Goal: Transaction & Acquisition: Purchase product/service

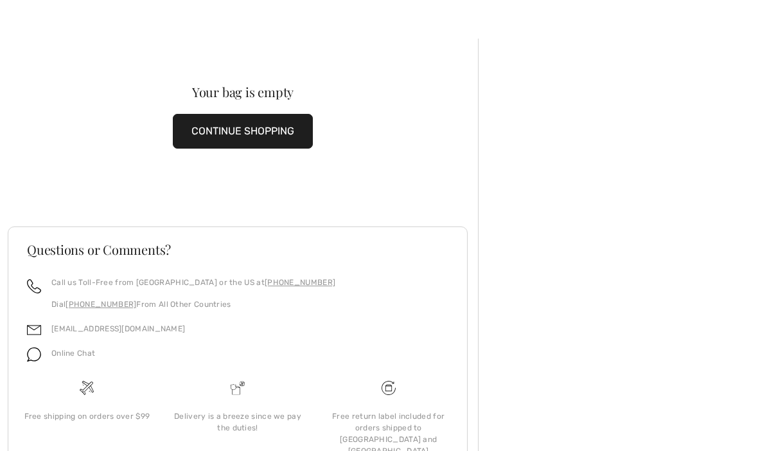
scroll to position [26, 0]
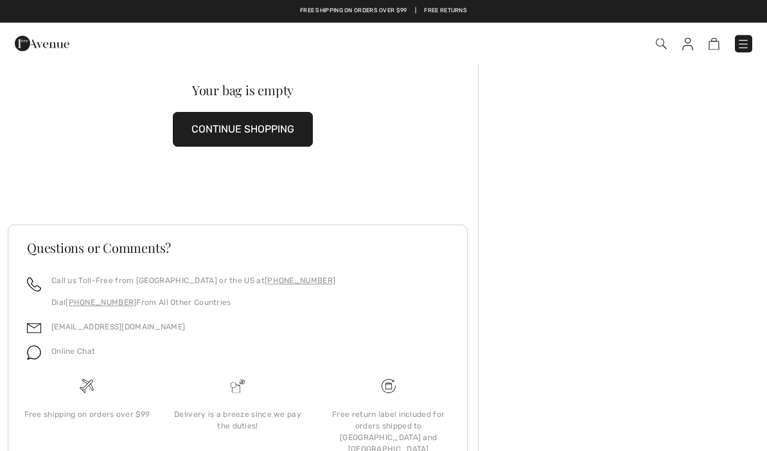
click at [245, 411] on div "Delivery is a breeze since we pay the duties!" at bounding box center [238, 420] width 130 height 23
click at [264, 382] on div "Delivery is a breeze since we pay the duties!" at bounding box center [238, 424] width 151 height 93
click at [265, 276] on link "[PHONE_NUMBER]" at bounding box center [300, 280] width 71 height 9
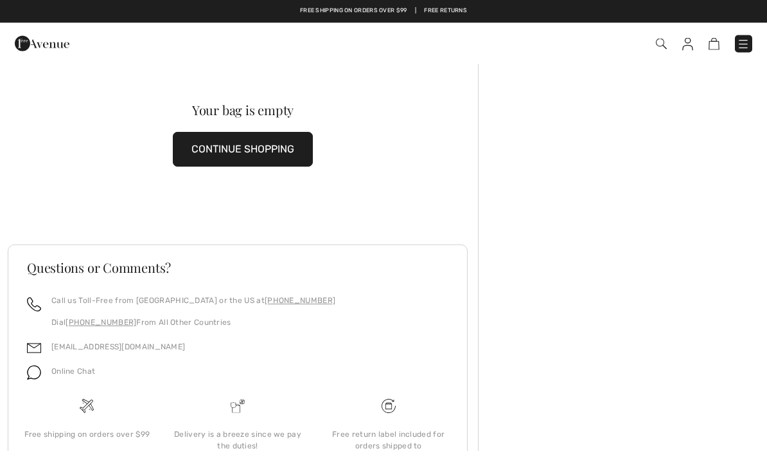
scroll to position [0, 0]
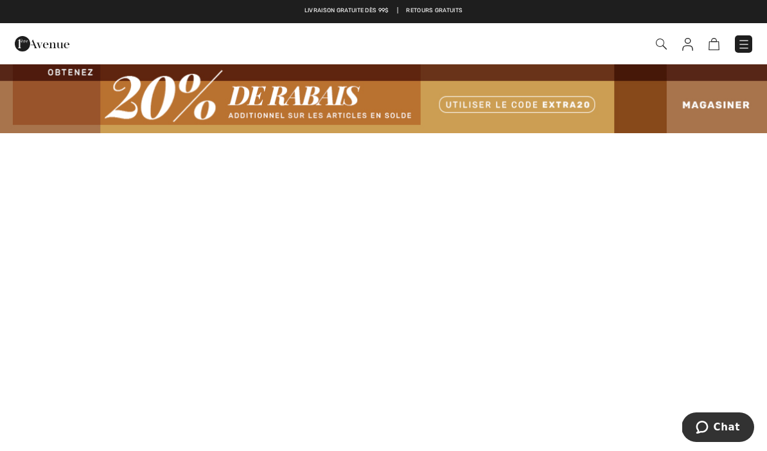
click at [661, 48] on img at bounding box center [661, 44] width 11 height 11
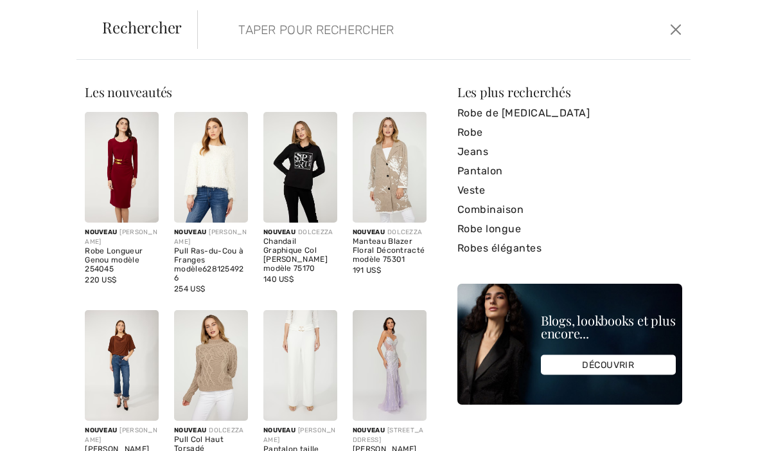
click at [267, 31] on input "search" at bounding box center [393, 29] width 328 height 39
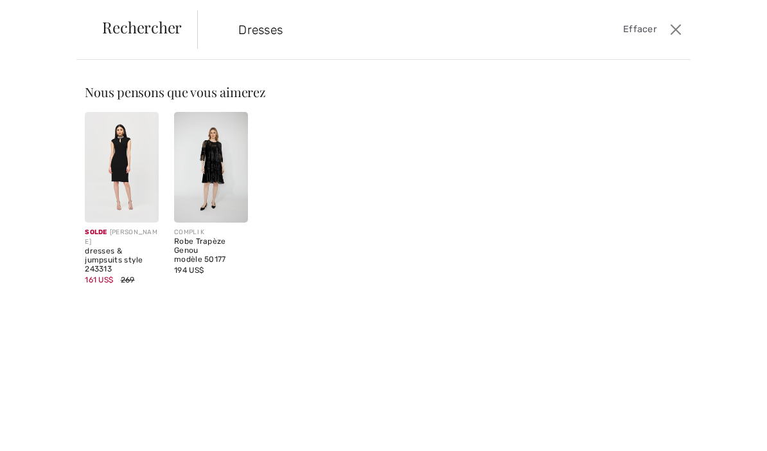
click at [311, 31] on input "Dresses" at bounding box center [393, 29] width 328 height 39
type input "Dresses"
click at [682, 25] on button "Ferme" at bounding box center [676, 29] width 18 height 21
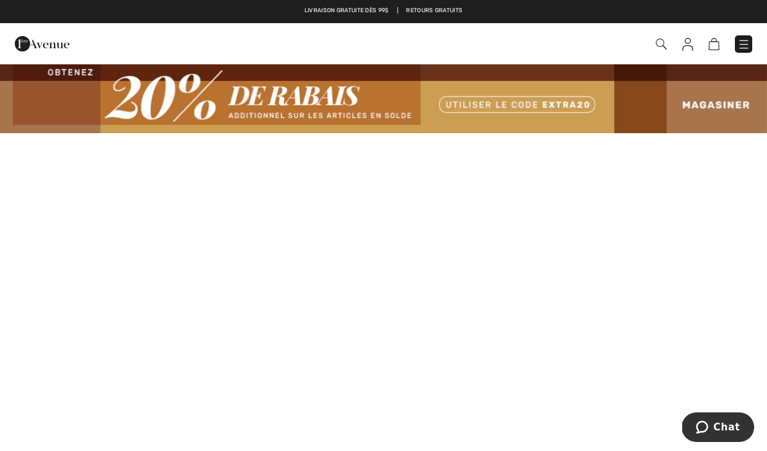
click at [679, 31] on div "Commander" at bounding box center [542, 44] width 442 height 26
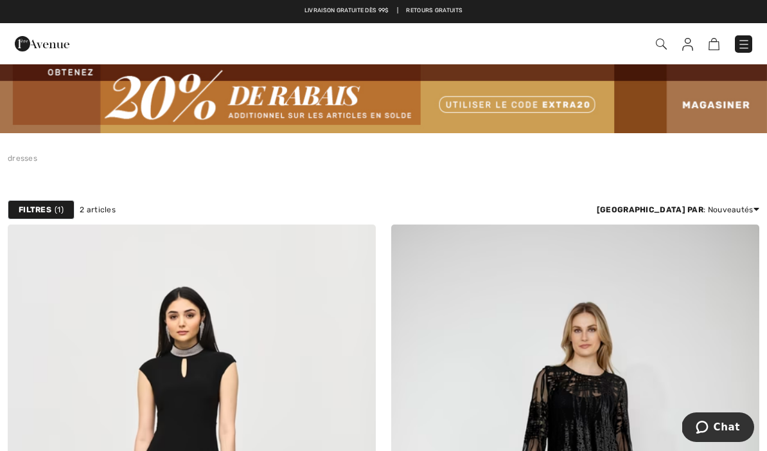
click at [385, 90] on img at bounding box center [383, 98] width 767 height 70
click at [544, 102] on img at bounding box center [383, 98] width 767 height 70
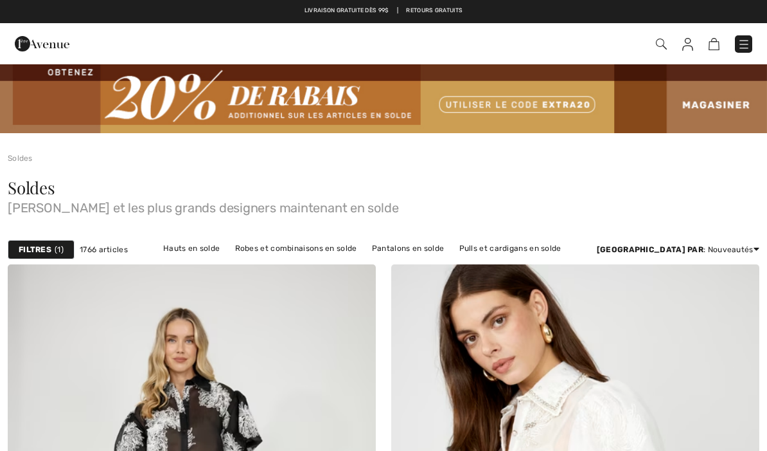
checkbox input "true"
click at [748, 44] on img at bounding box center [744, 44] width 13 height 13
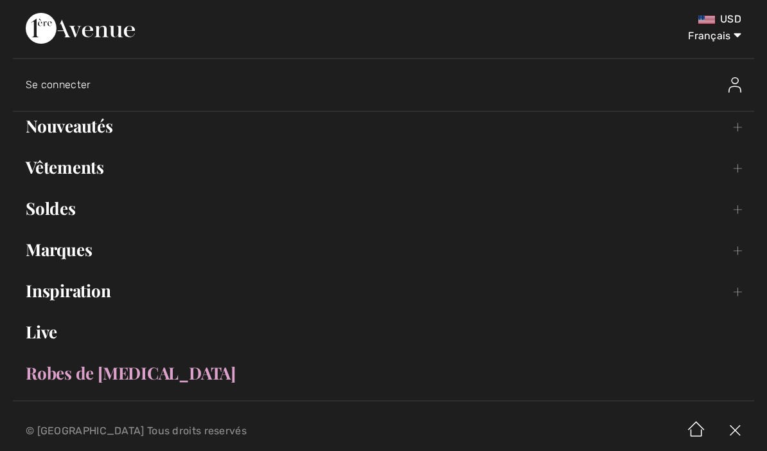
click at [738, 35] on select "English Français" at bounding box center [708, 33] width 67 height 39
select select "/en/liquidation/"
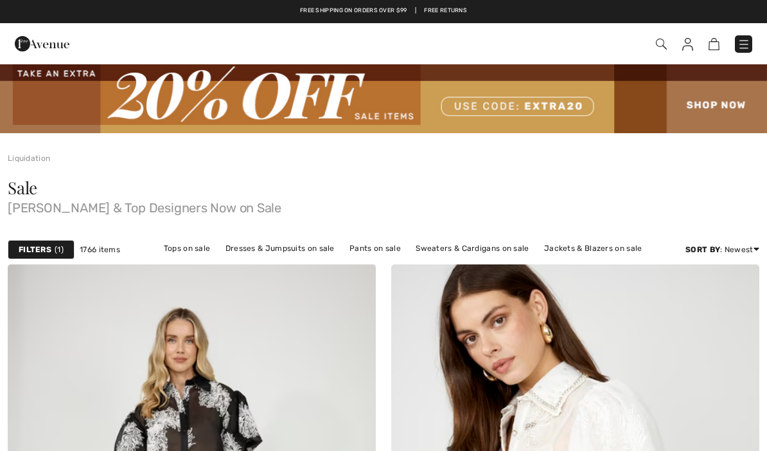
checkbox input "true"
click at [749, 45] on img at bounding box center [744, 44] width 13 height 13
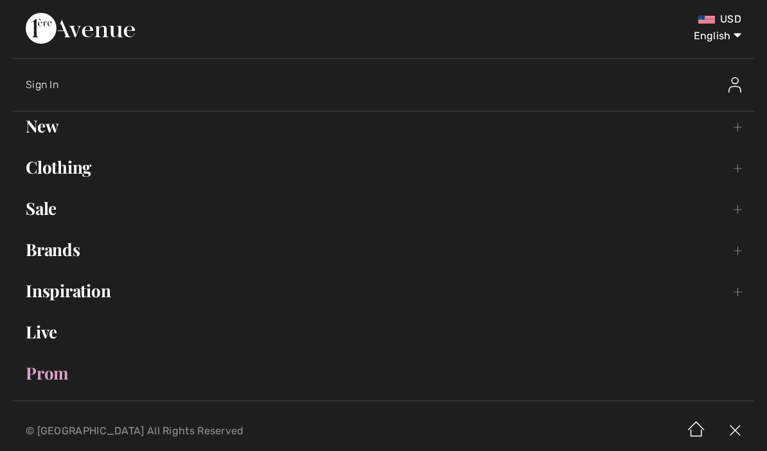
click at [68, 261] on link "Brands Open submenu" at bounding box center [384, 249] width 742 height 28
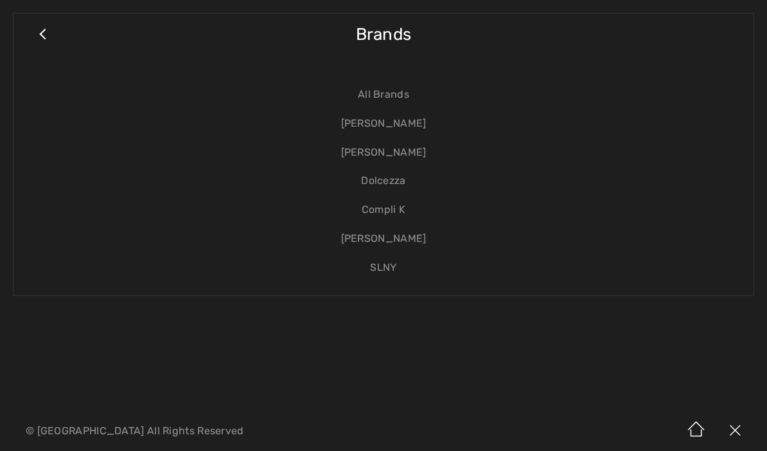
click at [407, 153] on link "[PERSON_NAME]" at bounding box center [383, 152] width 715 height 29
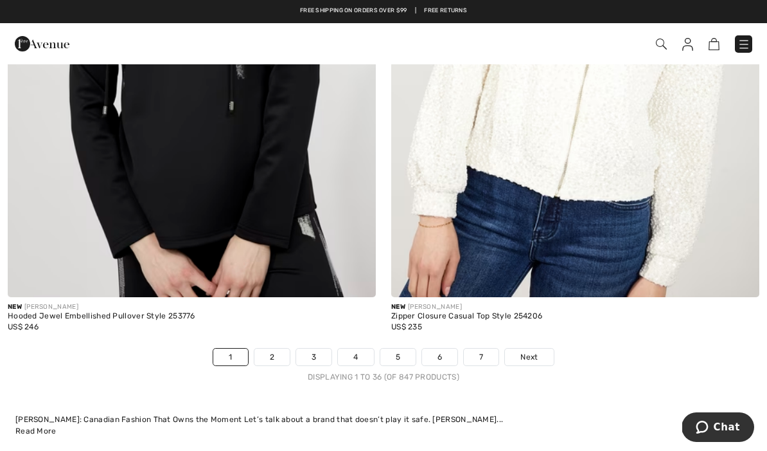
scroll to position [11318, 0]
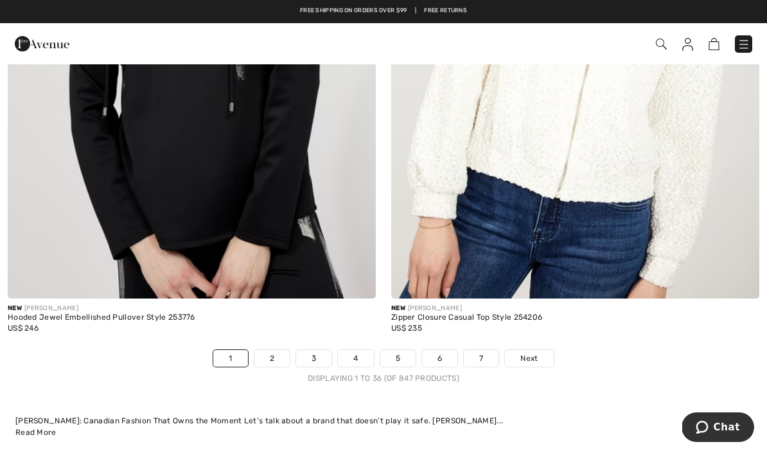
click at [318, 350] on link "3" at bounding box center [313, 358] width 35 height 17
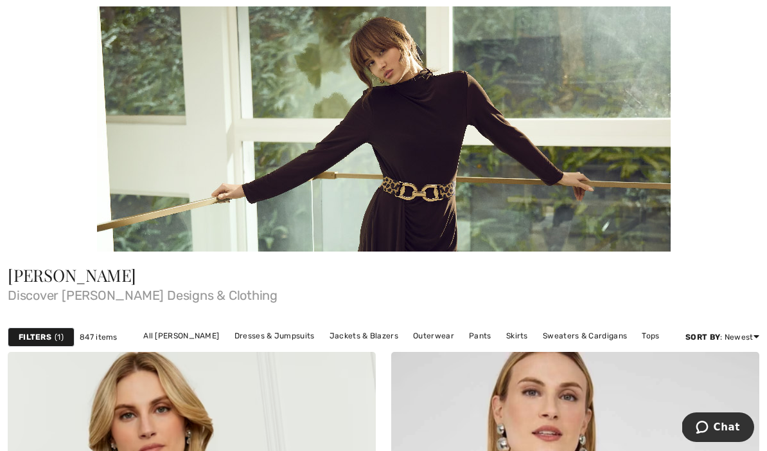
scroll to position [188, 0]
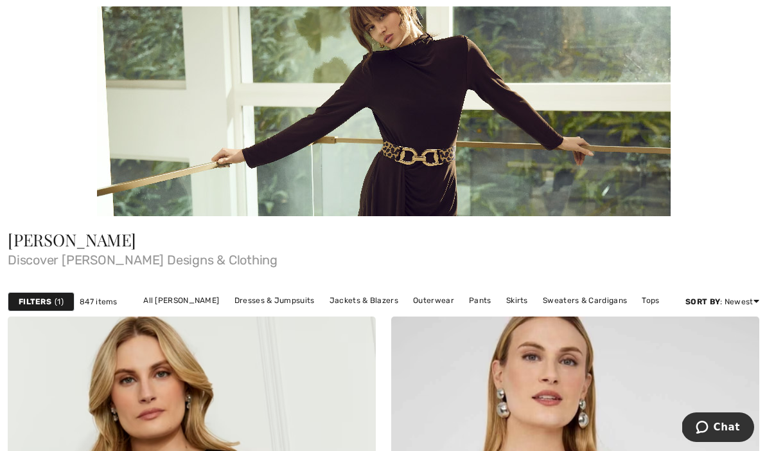
click at [275, 302] on link "Dresses & Jumpsuits" at bounding box center [274, 300] width 93 height 17
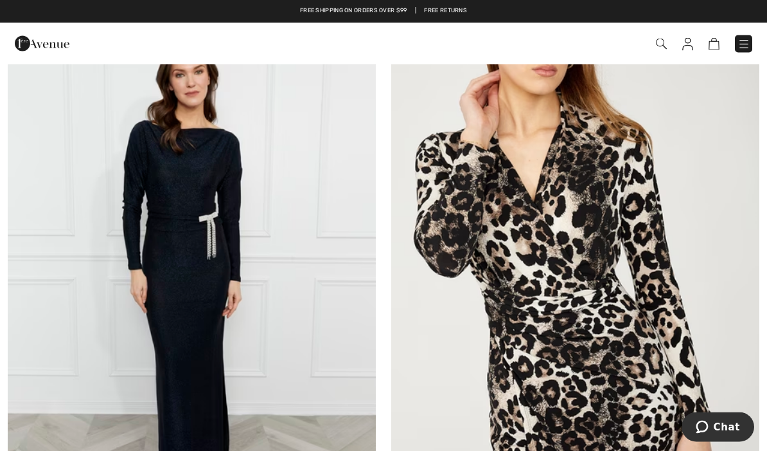
scroll to position [856, 0]
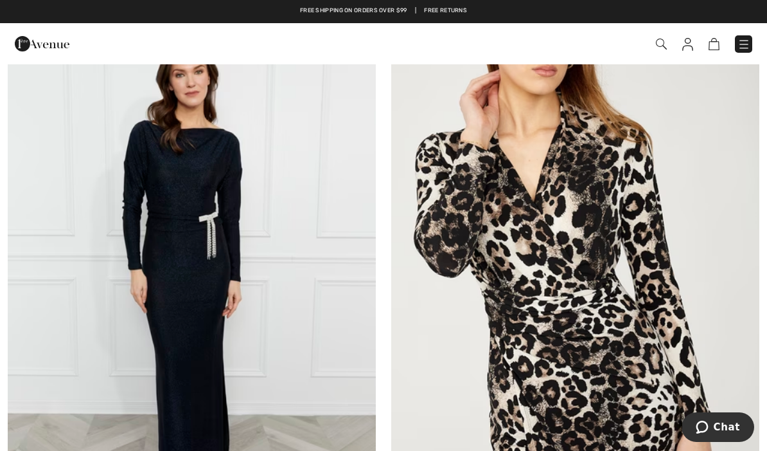
click at [222, 219] on img at bounding box center [192, 270] width 368 height 553
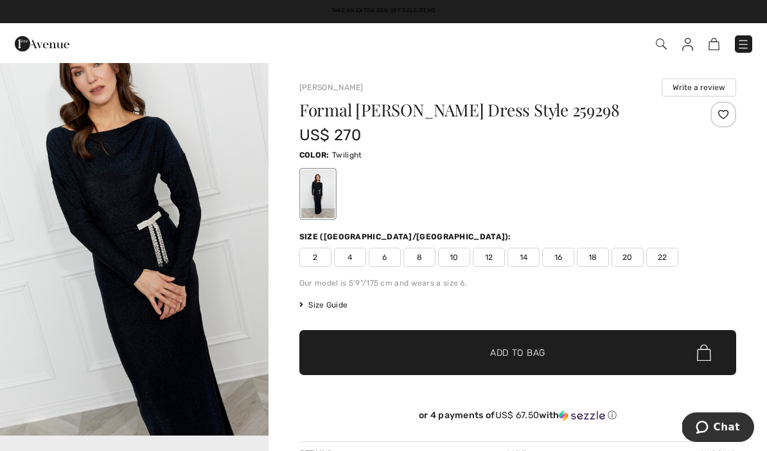
scroll to position [431, 0]
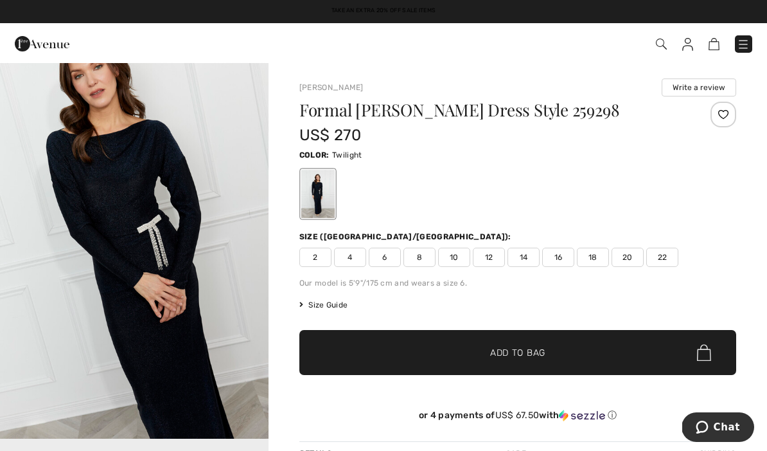
click at [171, 245] on img "2 / 4" at bounding box center [134, 236] width 269 height 403
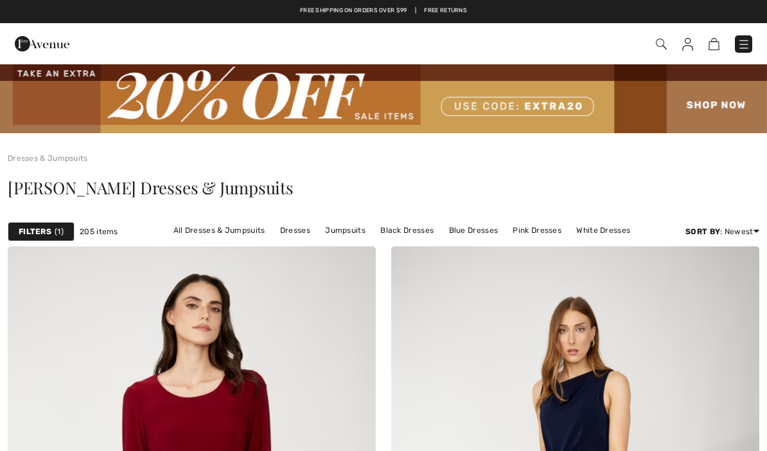
scroll to position [856, 0]
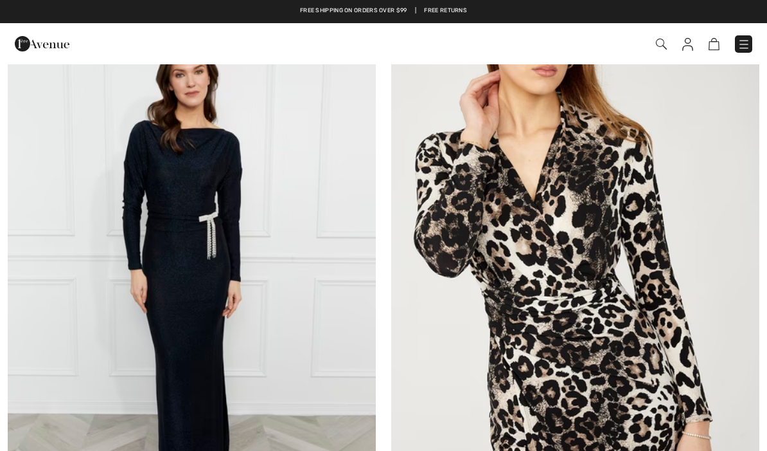
checkbox input "true"
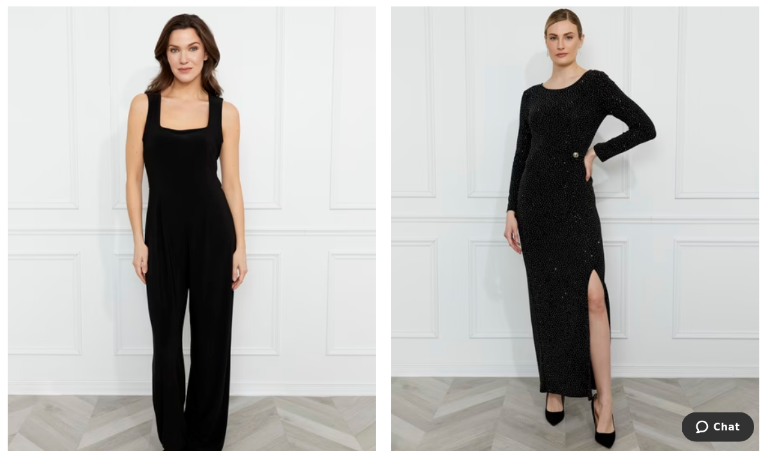
scroll to position [10952, 0]
click at [584, 193] on img at bounding box center [575, 237] width 368 height 553
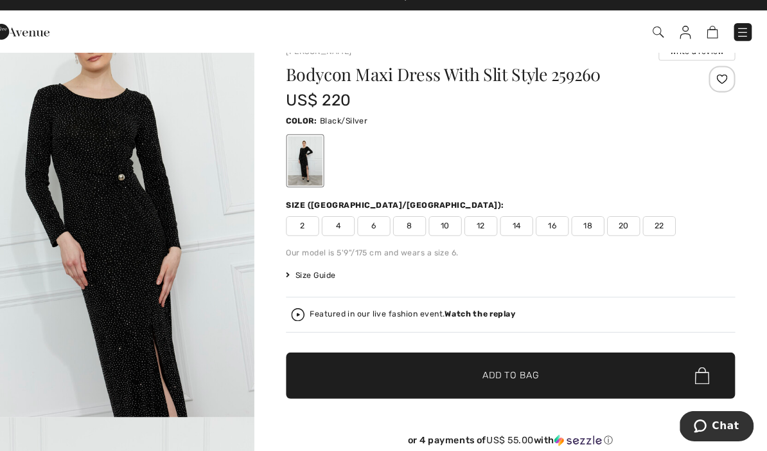
scroll to position [25, 0]
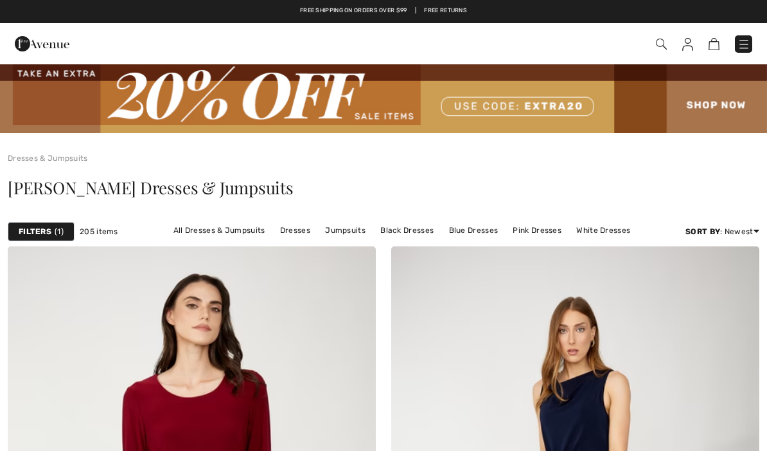
checkbox input "true"
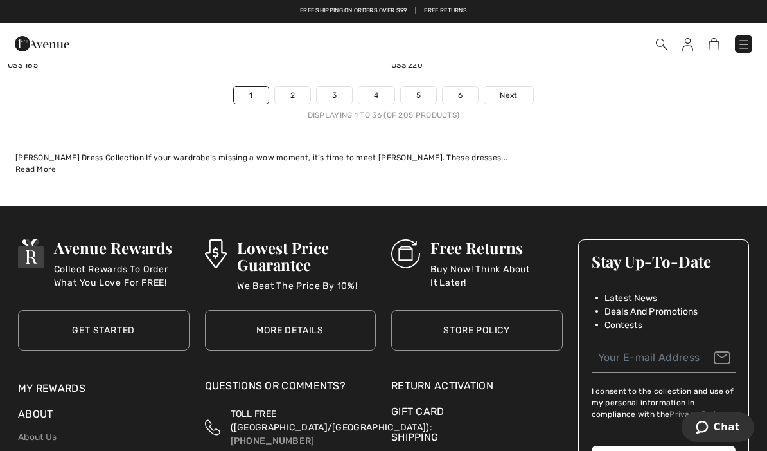
scroll to position [11392, 0]
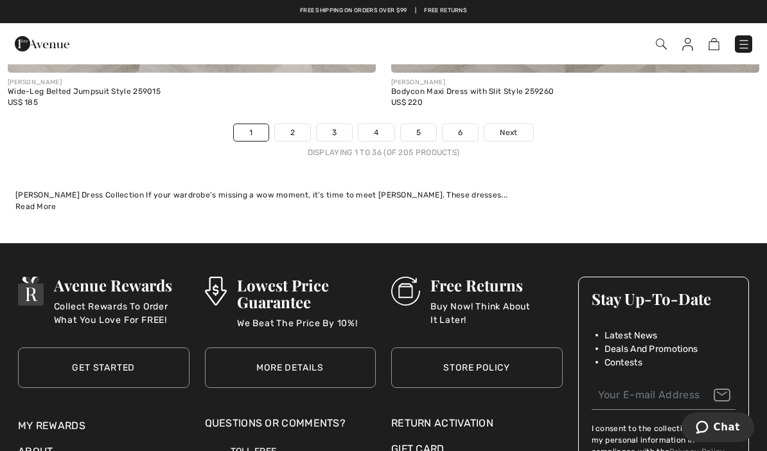
click at [298, 125] on link "2" at bounding box center [292, 132] width 35 height 17
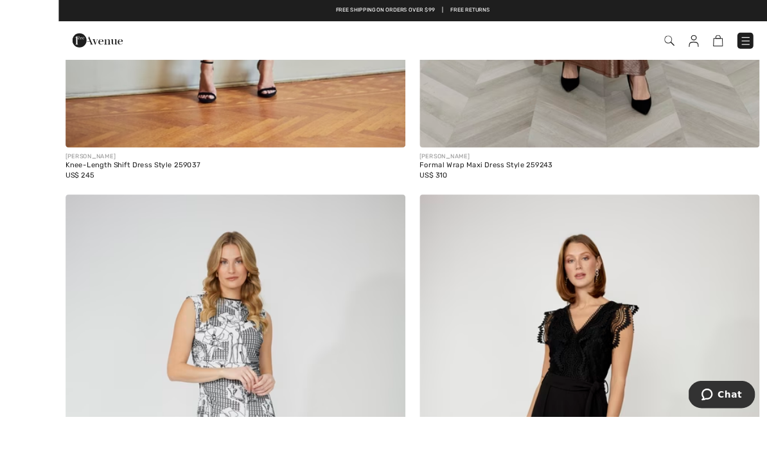
scroll to position [6415, 0]
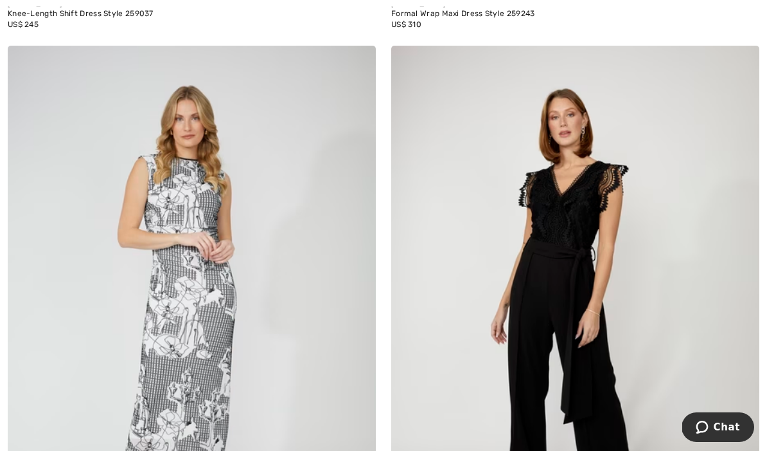
click at [206, 238] on img at bounding box center [192, 322] width 368 height 553
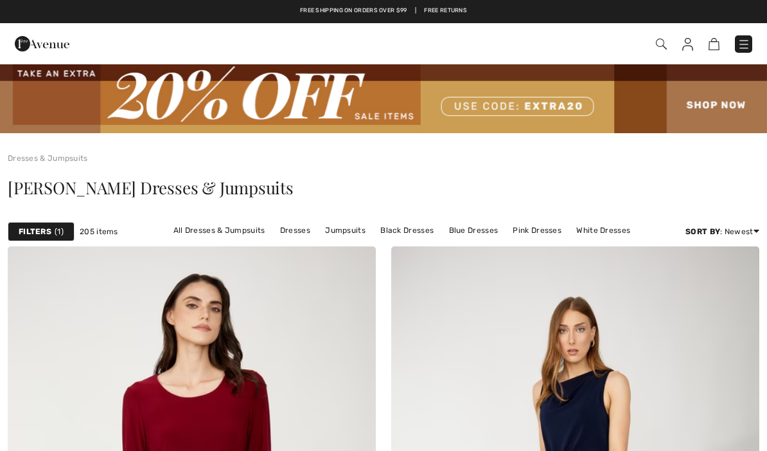
checkbox input "true"
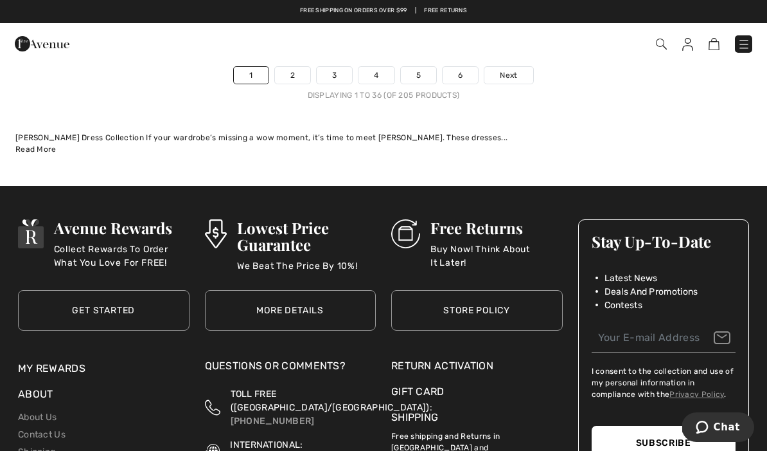
click at [343, 70] on link "3" at bounding box center [334, 75] width 35 height 17
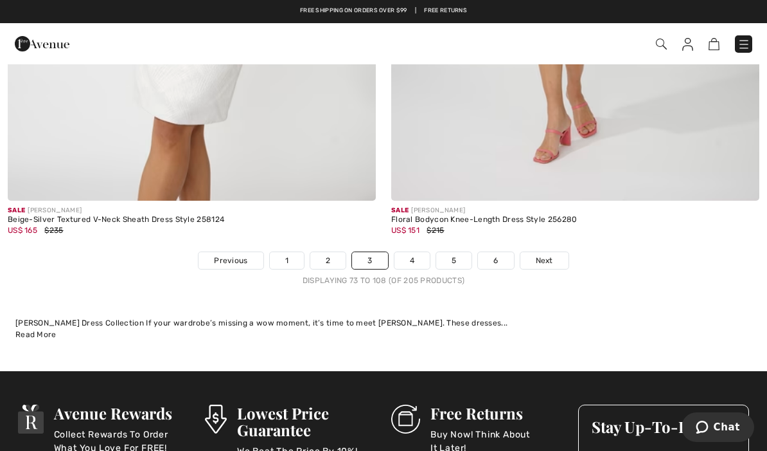
scroll to position [11146, 0]
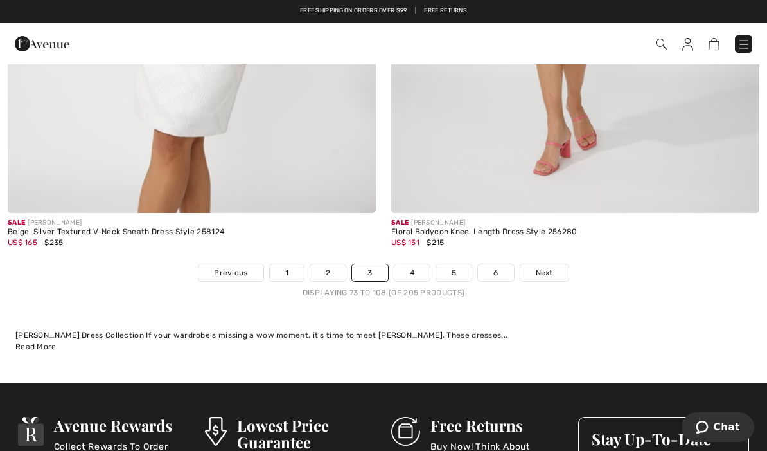
click at [420, 264] on link "4" at bounding box center [412, 272] width 35 height 17
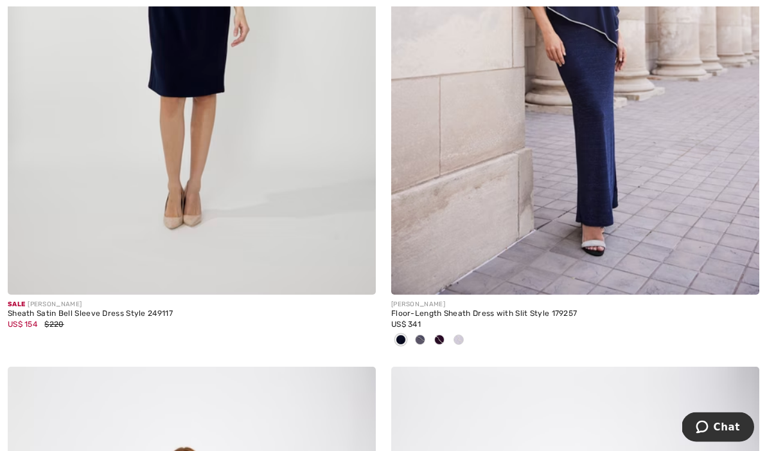
scroll to position [4264, 0]
click at [604, 180] on img at bounding box center [575, 18] width 368 height 553
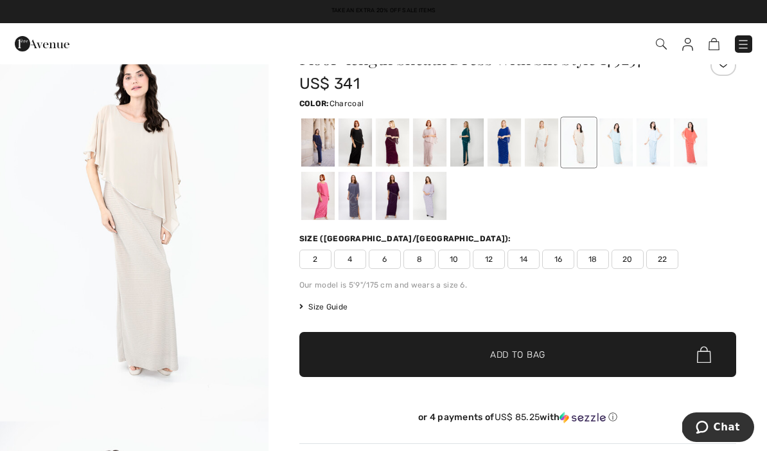
click at [363, 190] on div at bounding box center [355, 196] width 33 height 48
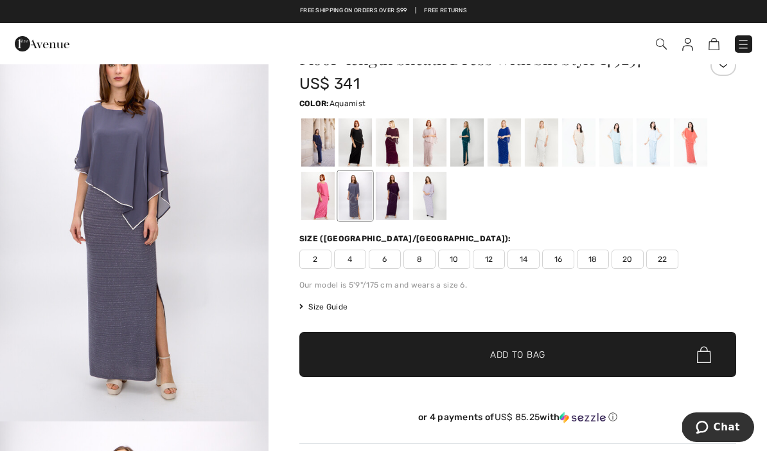
click at [623, 135] on div at bounding box center [616, 142] width 33 height 48
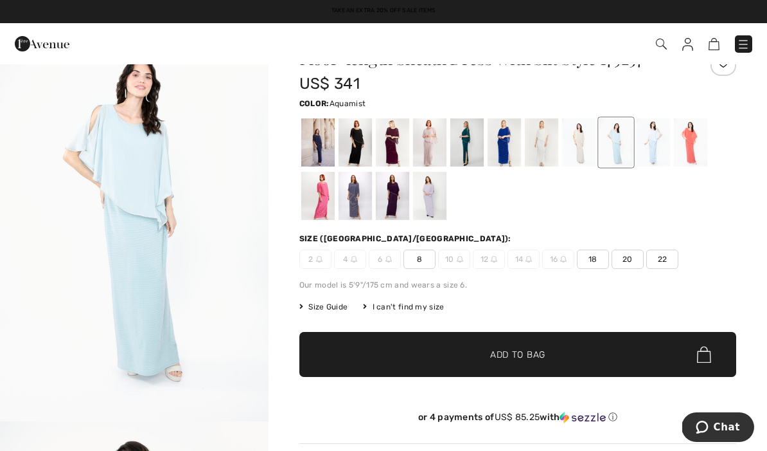
click at [357, 190] on div at bounding box center [355, 196] width 33 height 48
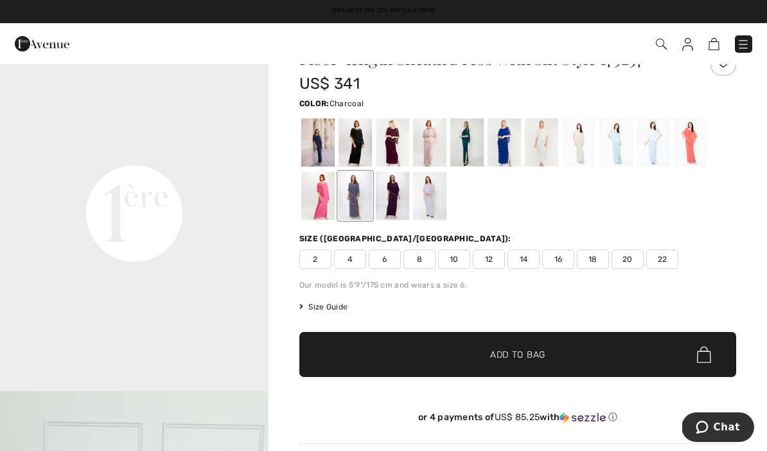
scroll to position [829, 0]
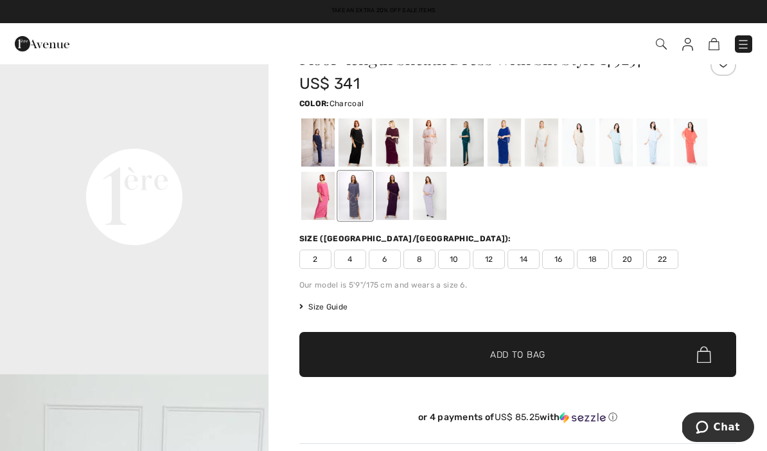
click at [363, 204] on div at bounding box center [355, 196] width 33 height 48
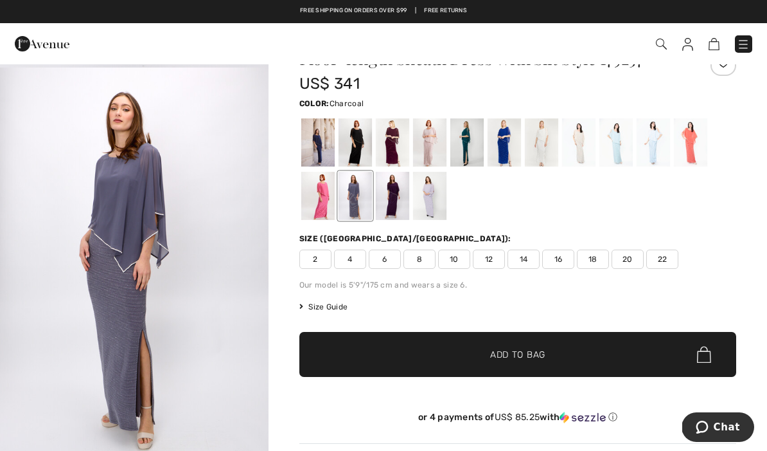
scroll to position [355, 0]
click at [332, 147] on div at bounding box center [317, 142] width 33 height 48
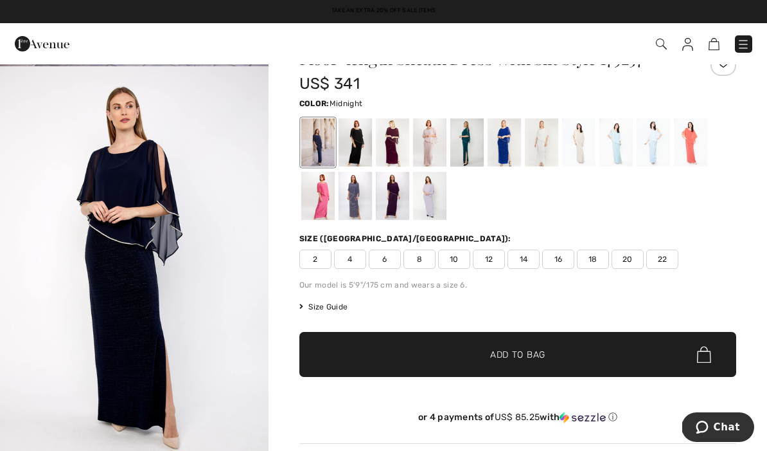
click at [699, 139] on div at bounding box center [690, 142] width 33 height 48
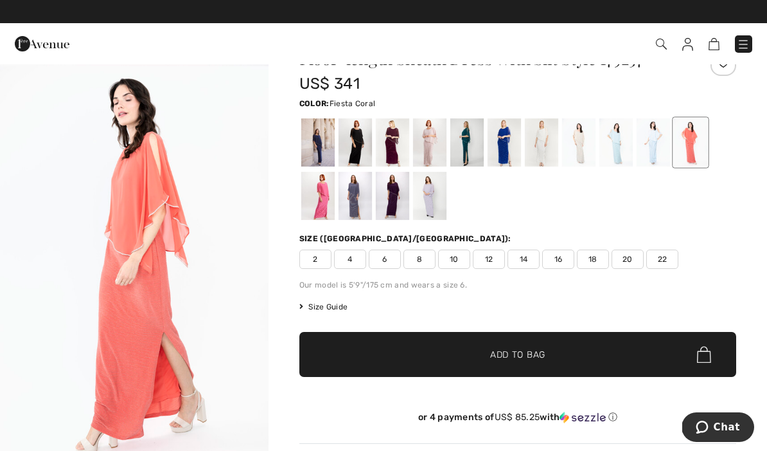
click at [324, 206] on div at bounding box center [317, 196] width 33 height 48
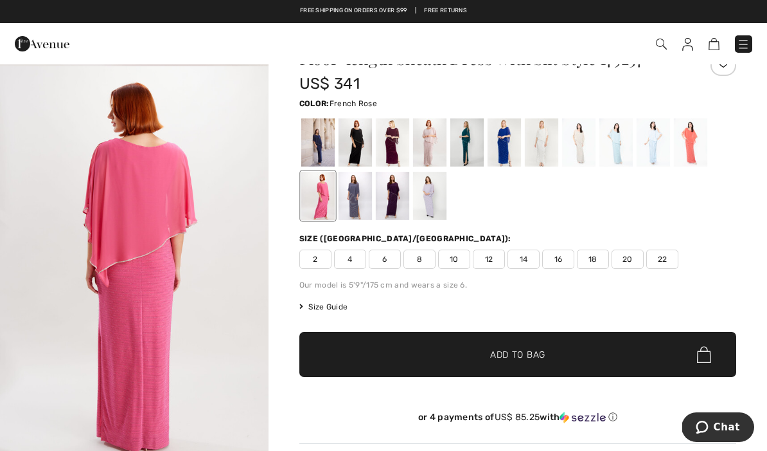
click at [438, 201] on div at bounding box center [429, 196] width 33 height 48
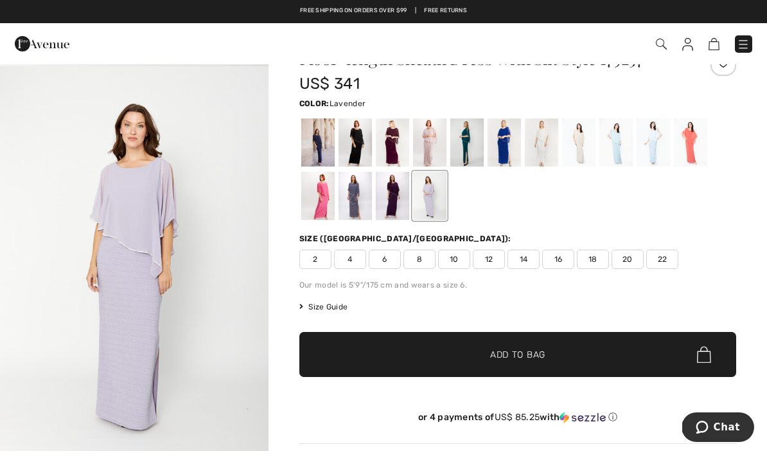
scroll to position [0, 0]
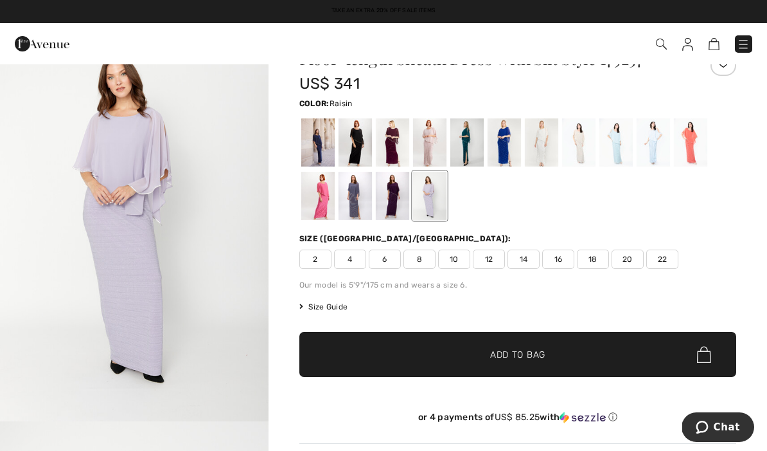
click at [392, 195] on div at bounding box center [392, 196] width 33 height 48
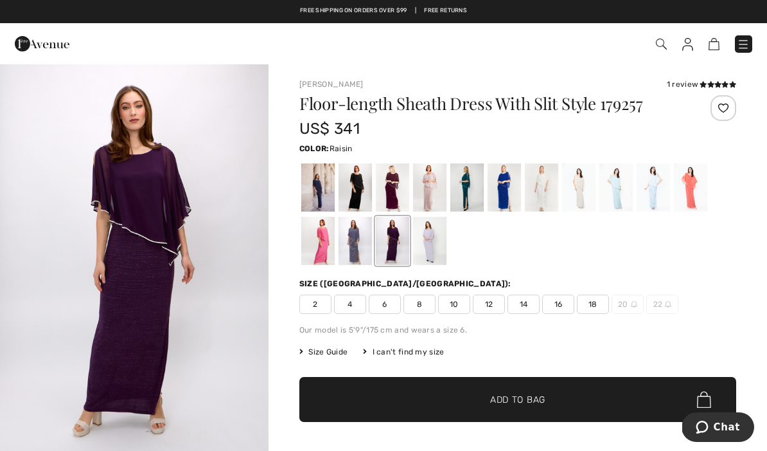
click at [678, 87] on div "1 review" at bounding box center [701, 84] width 69 height 12
click at [366, 248] on div at bounding box center [355, 241] width 33 height 48
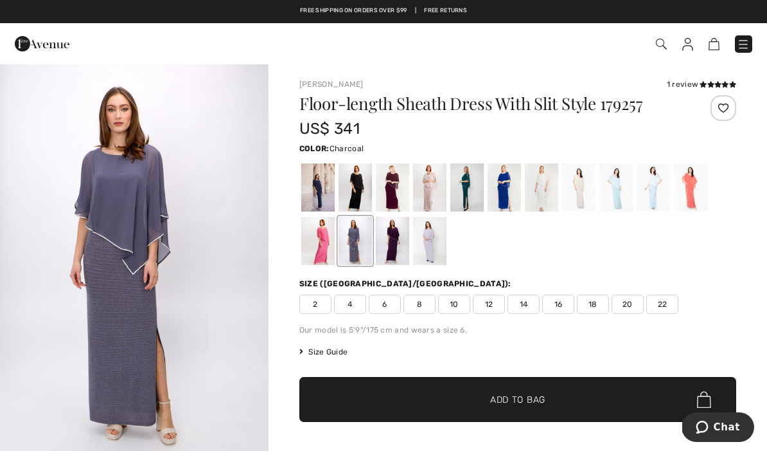
click at [691, 94] on div "[PERSON_NAME] 1 review 1 review Floor-length Sheath Dress With Slit Style 17925…" at bounding box center [518, 282] width 437 height 409
click at [680, 91] on div "[PERSON_NAME] 1 review 1 review Floor-length Sheath Dress With Slit Style 17925…" at bounding box center [518, 282] width 437 height 409
click at [686, 89] on div "1 review" at bounding box center [701, 84] width 69 height 12
click at [677, 87] on div "1 review" at bounding box center [701, 84] width 69 height 12
